Goal: Complete application form

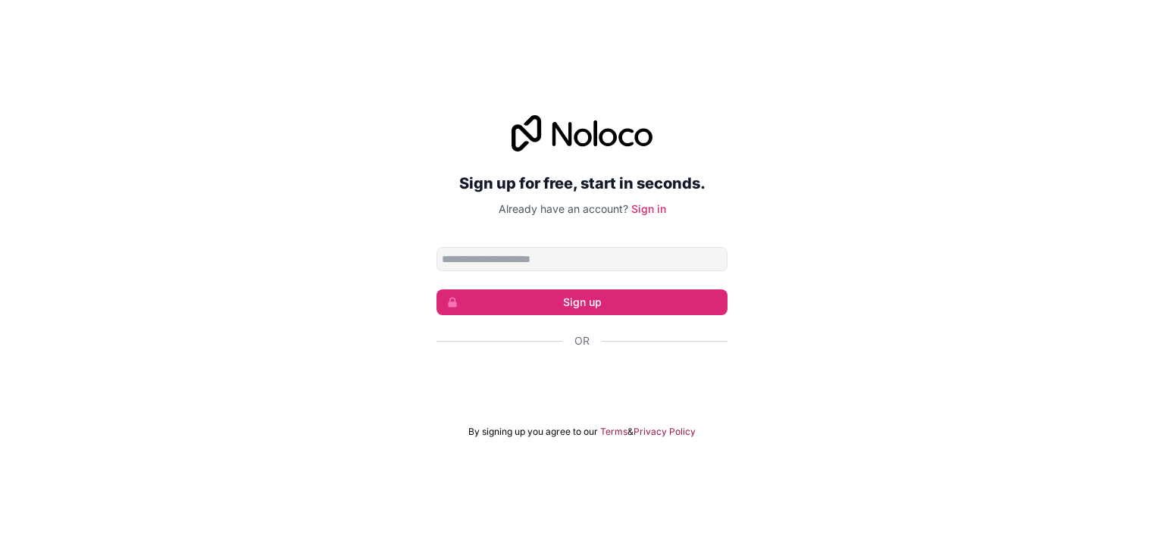
click at [552, 255] on input "Email address" at bounding box center [581, 259] width 291 height 24
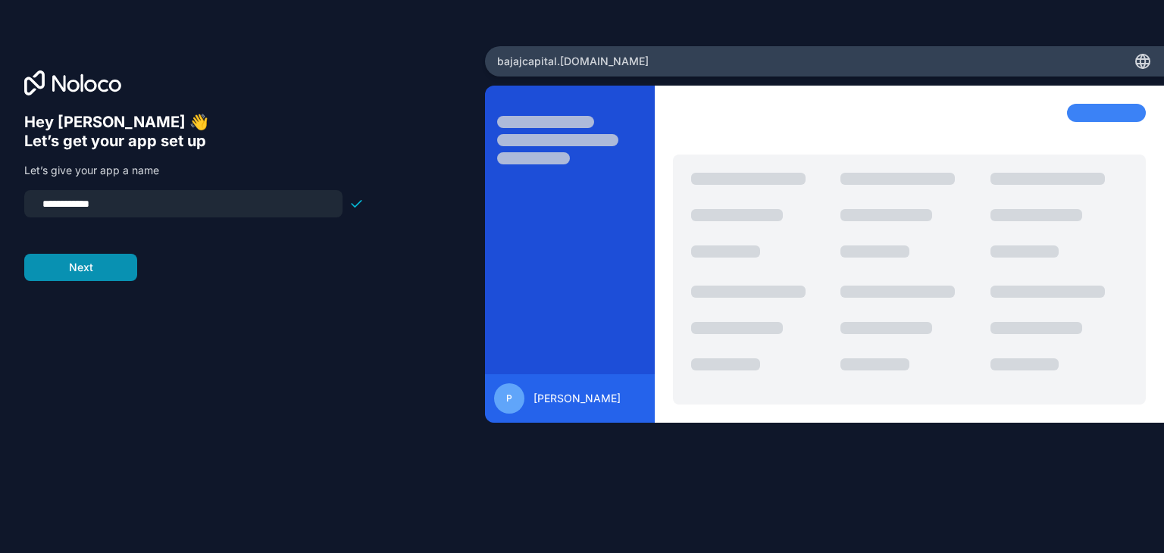
click at [80, 271] on button "Next" at bounding box center [80, 267] width 113 height 27
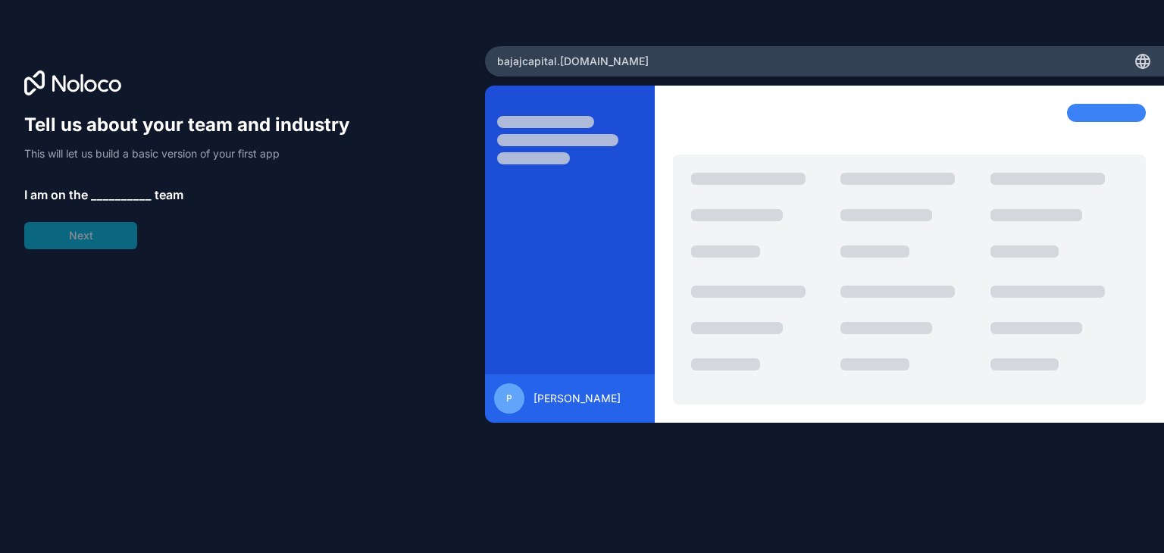
click at [112, 198] on span "__________" at bounding box center [121, 195] width 61 height 18
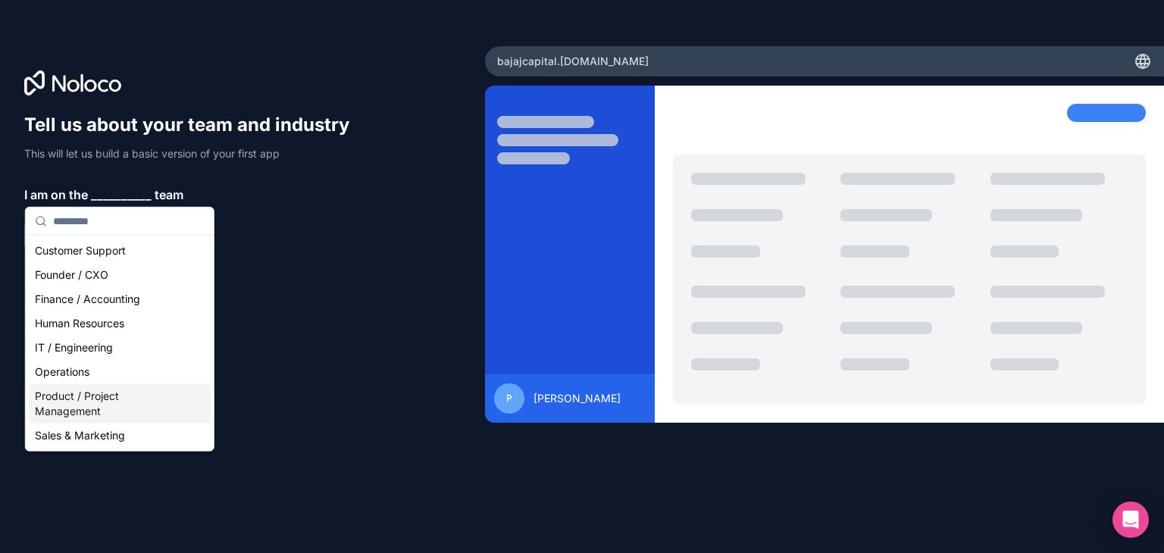
click at [111, 395] on div "Product / Project Management" at bounding box center [120, 403] width 182 height 39
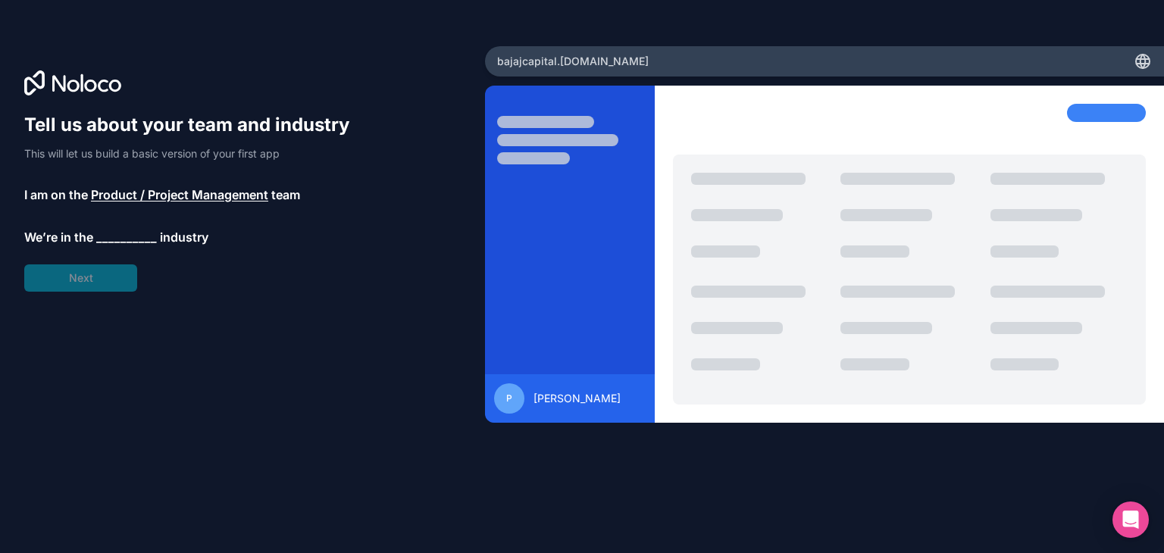
click at [123, 235] on span "__________" at bounding box center [126, 237] width 61 height 18
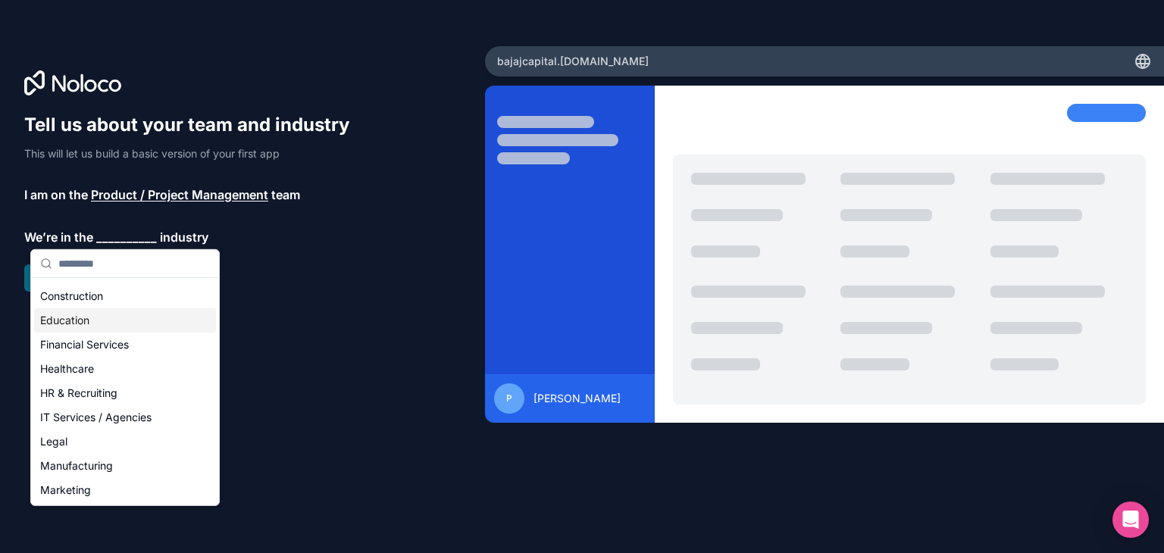
scroll to position [47, 0]
click at [136, 352] on div "Financial Services" at bounding box center [125, 343] width 182 height 24
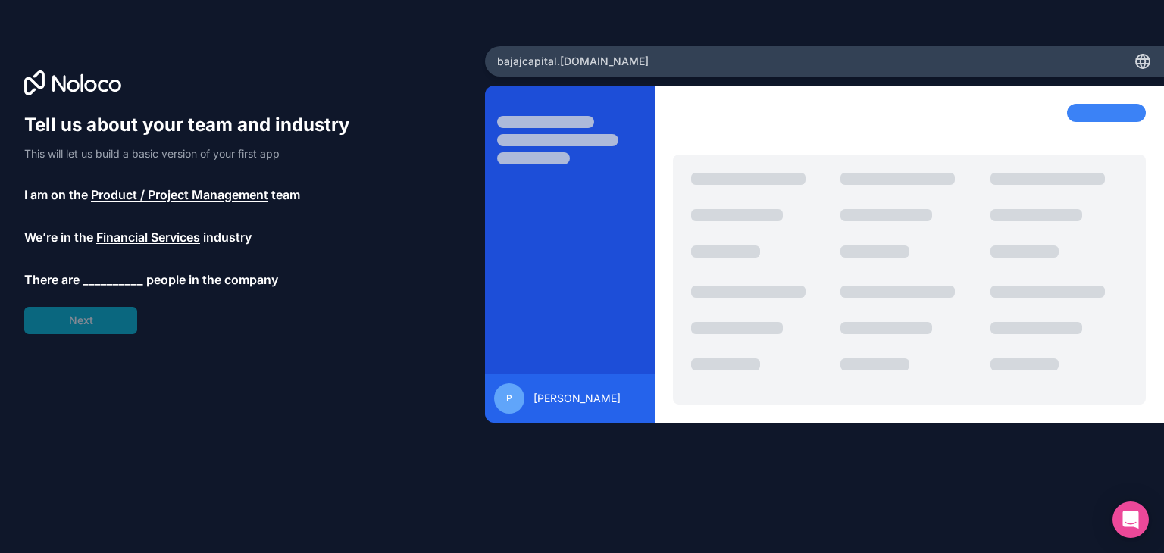
click at [108, 276] on span "__________" at bounding box center [113, 279] width 61 height 18
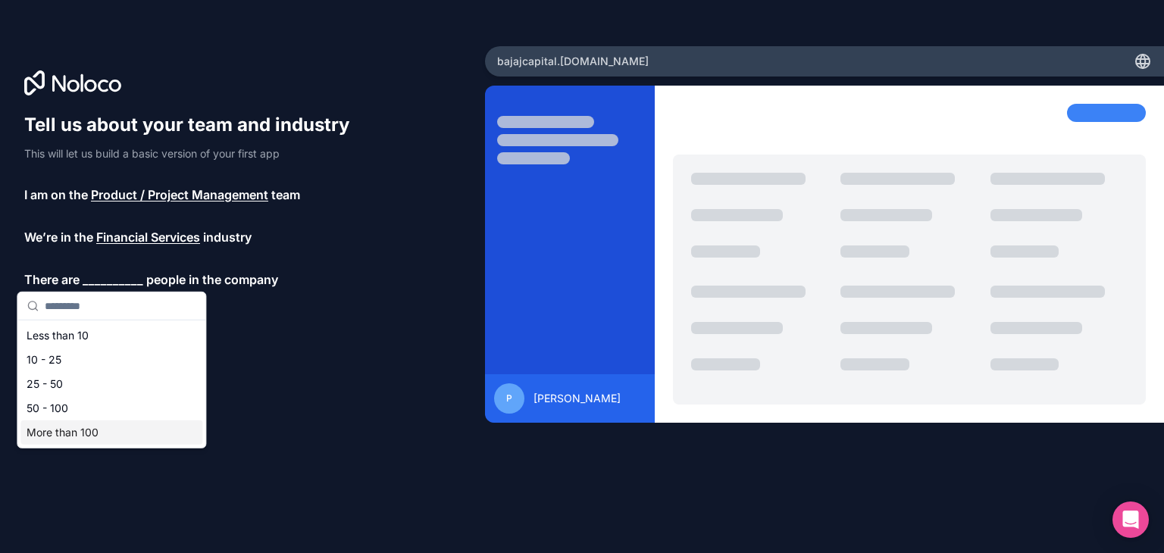
click at [86, 442] on div "More than 100" at bounding box center [111, 432] width 182 height 24
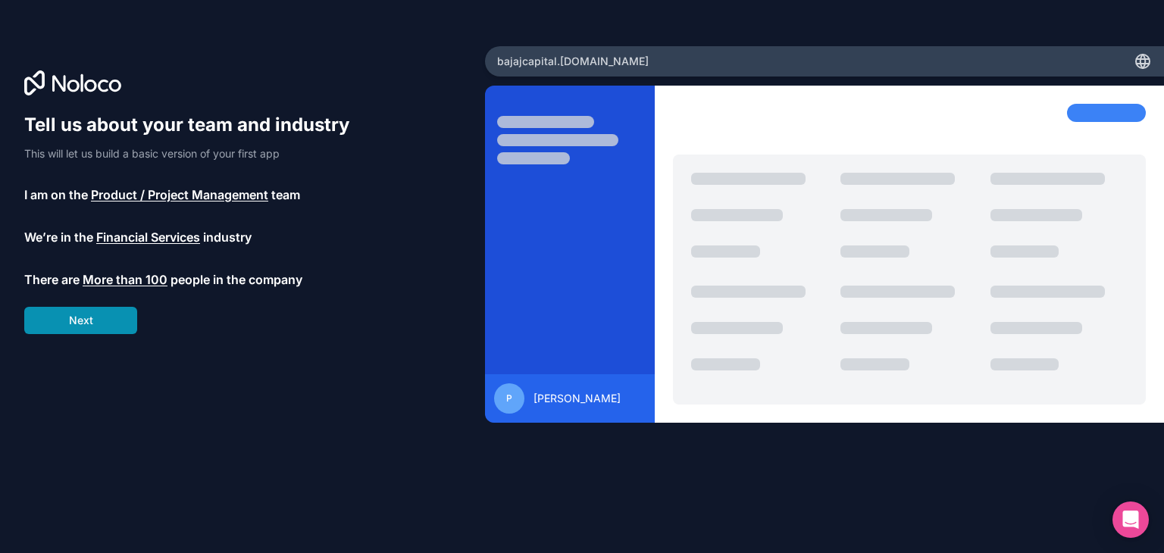
click at [81, 330] on button "Next" at bounding box center [80, 320] width 113 height 27
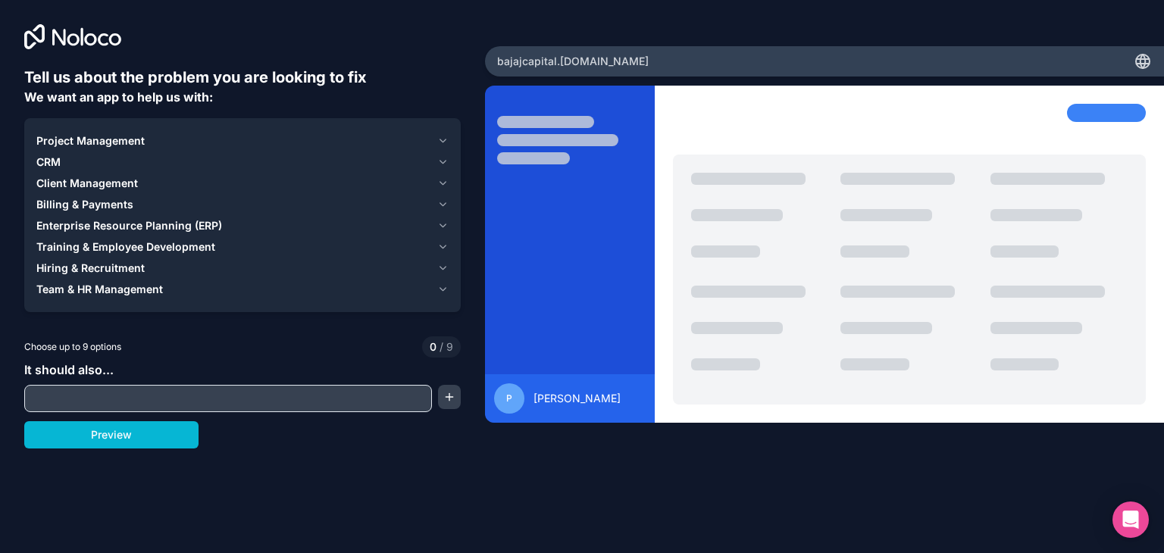
click at [255, 398] on input "text" at bounding box center [228, 398] width 400 height 21
click at [448, 401] on button "button" at bounding box center [449, 397] width 23 height 24
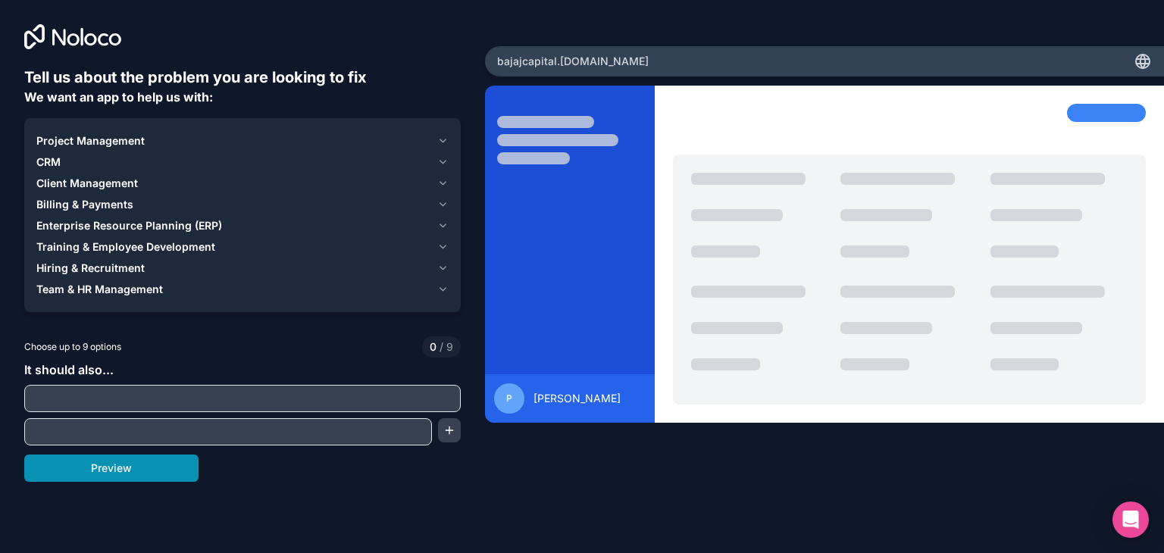
click at [136, 457] on button "Preview" at bounding box center [111, 468] width 174 height 27
click at [163, 146] on div "Project Management" at bounding box center [233, 140] width 395 height 15
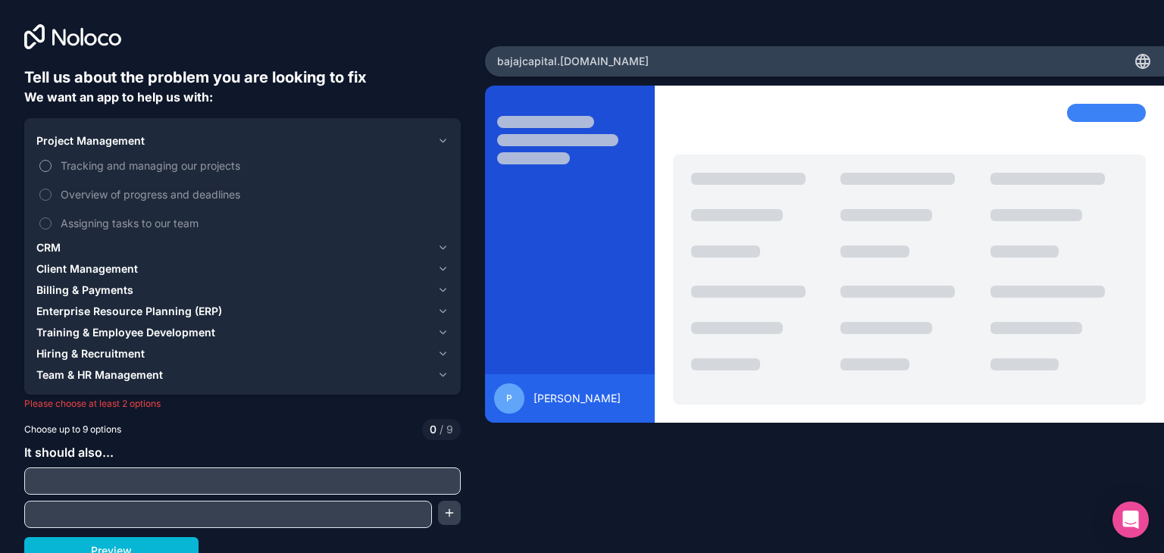
click at [161, 167] on span "Tracking and managing our projects" at bounding box center [253, 166] width 385 height 16
click at [52, 167] on button "Tracking and managing our projects" at bounding box center [45, 166] width 12 height 12
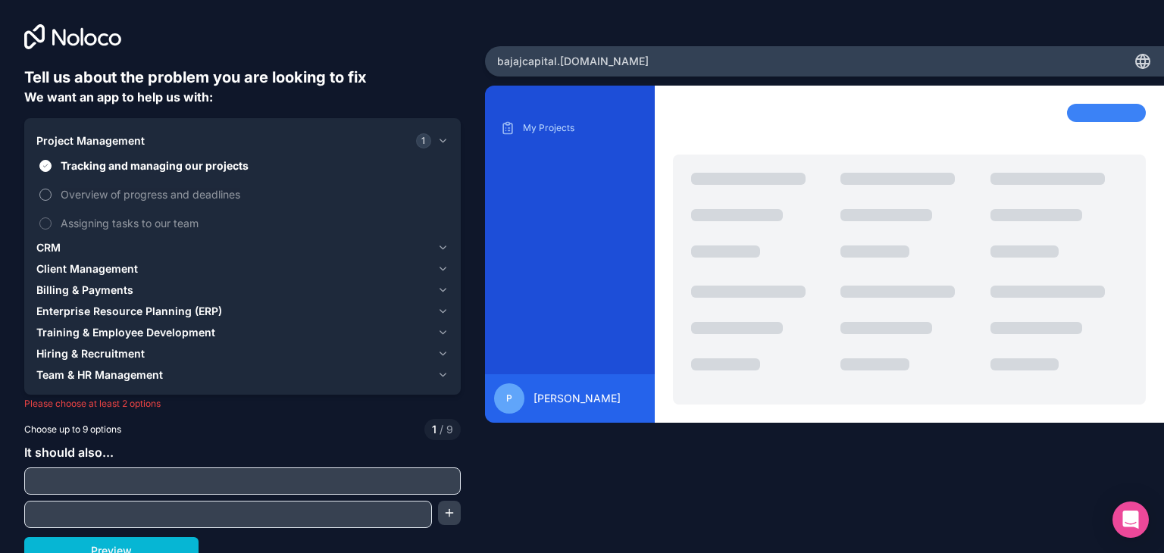
click at [159, 197] on span "Overview of progress and deadlines" at bounding box center [253, 194] width 385 height 16
click at [52, 197] on button "Overview of progress and deadlines" at bounding box center [45, 195] width 12 height 12
click at [159, 222] on span "Assigning tasks to our team" at bounding box center [253, 223] width 385 height 16
click at [52, 222] on button "Assigning tasks to our team" at bounding box center [45, 223] width 12 height 12
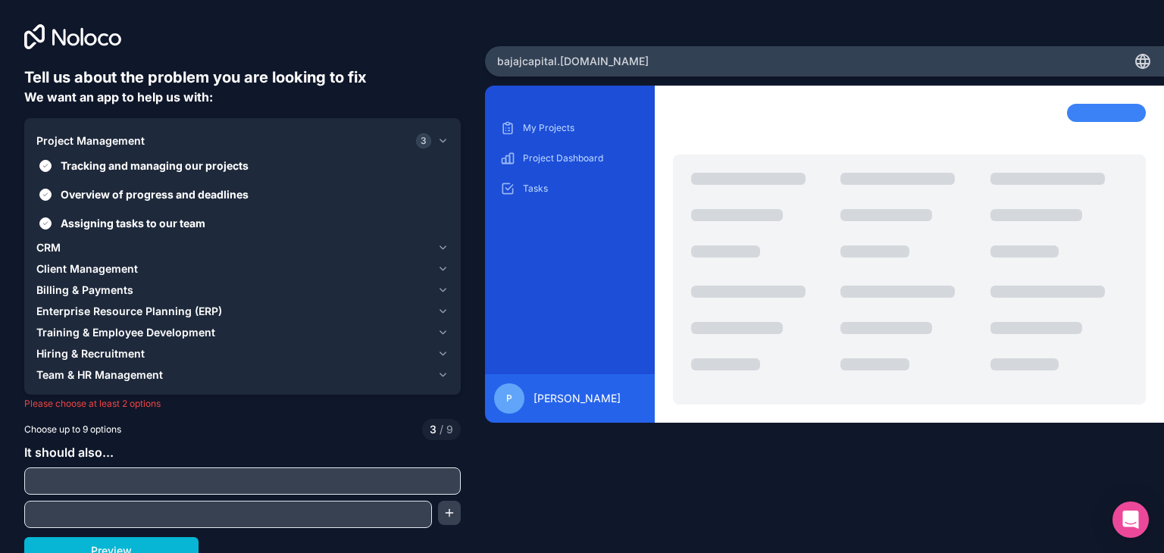
scroll to position [11, 0]
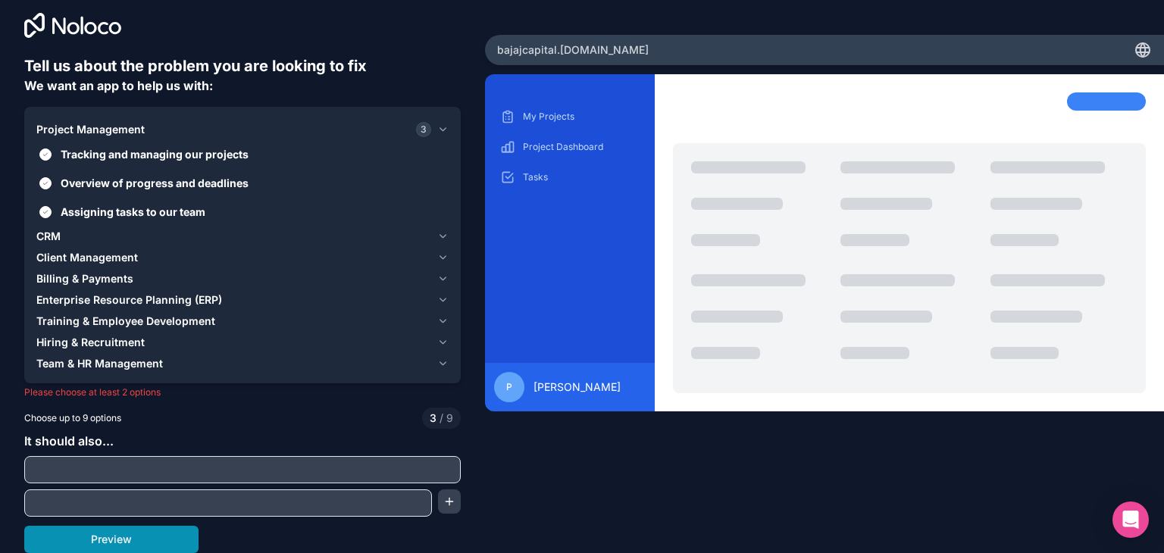
click at [152, 539] on button "Preview" at bounding box center [111, 539] width 174 height 27
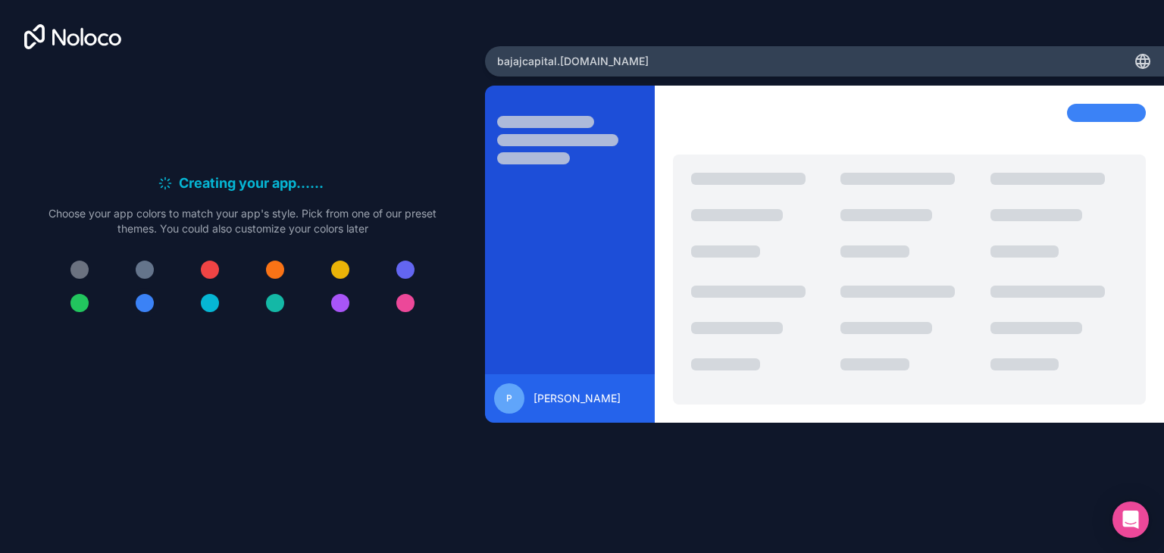
click at [148, 295] on div at bounding box center [145, 303] width 18 height 18
click at [142, 309] on div at bounding box center [145, 303] width 18 height 18
click at [159, 388] on div "Creating your app... . . . Meanwhile, let's personalize it! Choose your app col…" at bounding box center [242, 252] width 436 height 370
